Goal: Navigation & Orientation: Find specific page/section

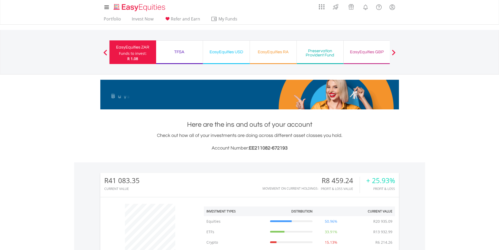
click at [179, 50] on div "TFSA" at bounding box center [179, 51] width 40 height 7
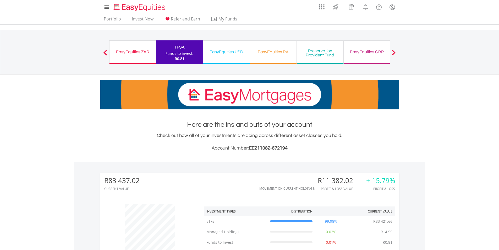
click at [130, 53] on div "EasyEquities ZAR" at bounding box center [133, 51] width 40 height 7
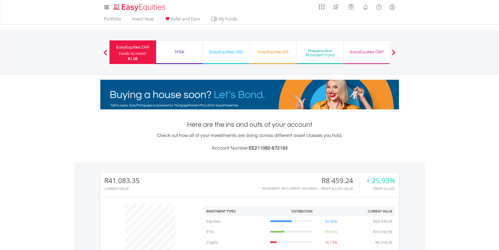
click at [263, 51] on div "EasyEquities RA" at bounding box center [273, 51] width 40 height 7
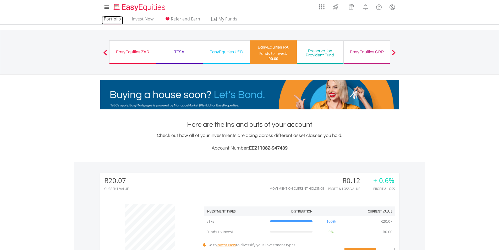
click at [112, 17] on link "Portfolio" at bounding box center [112, 20] width 21 height 8
